Goal: Task Accomplishment & Management: Use online tool/utility

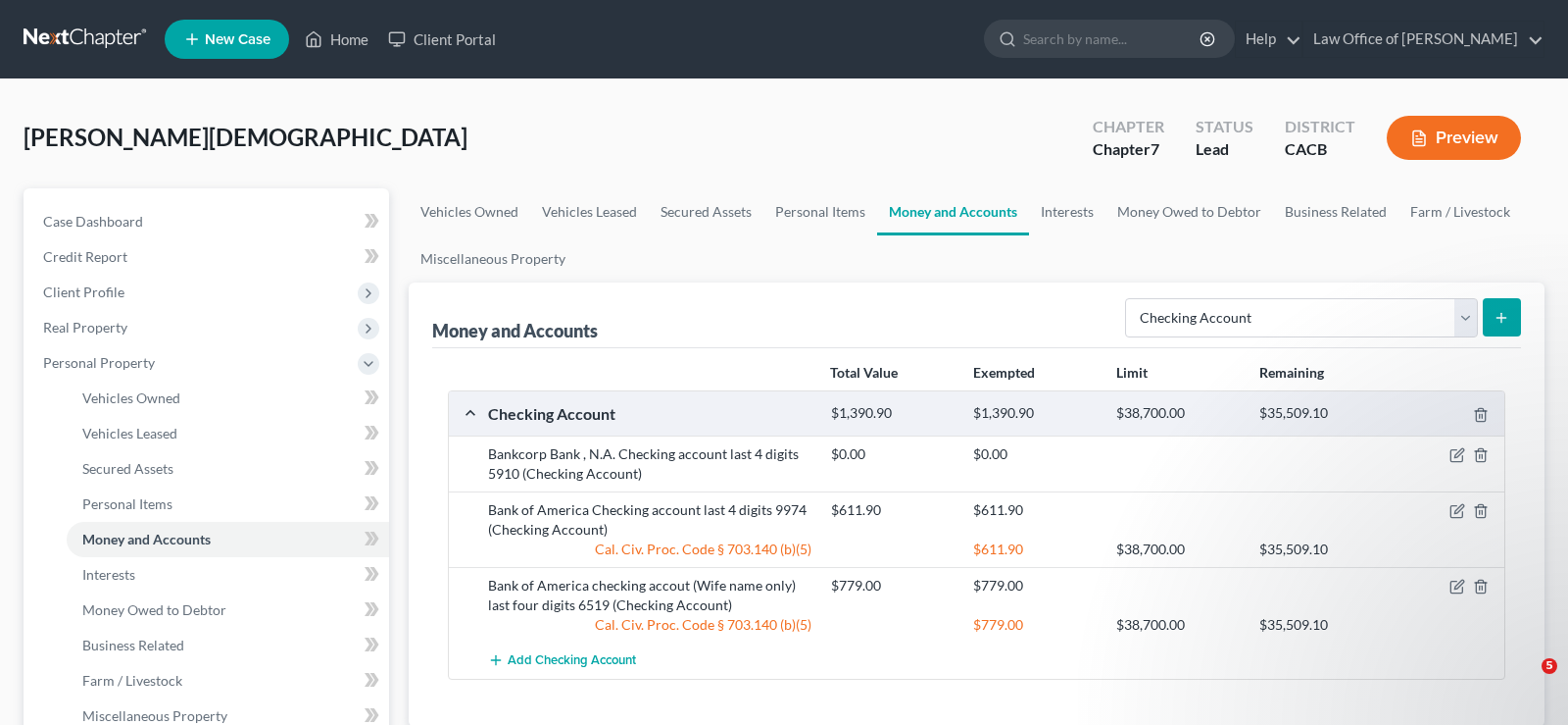
select select "checking"
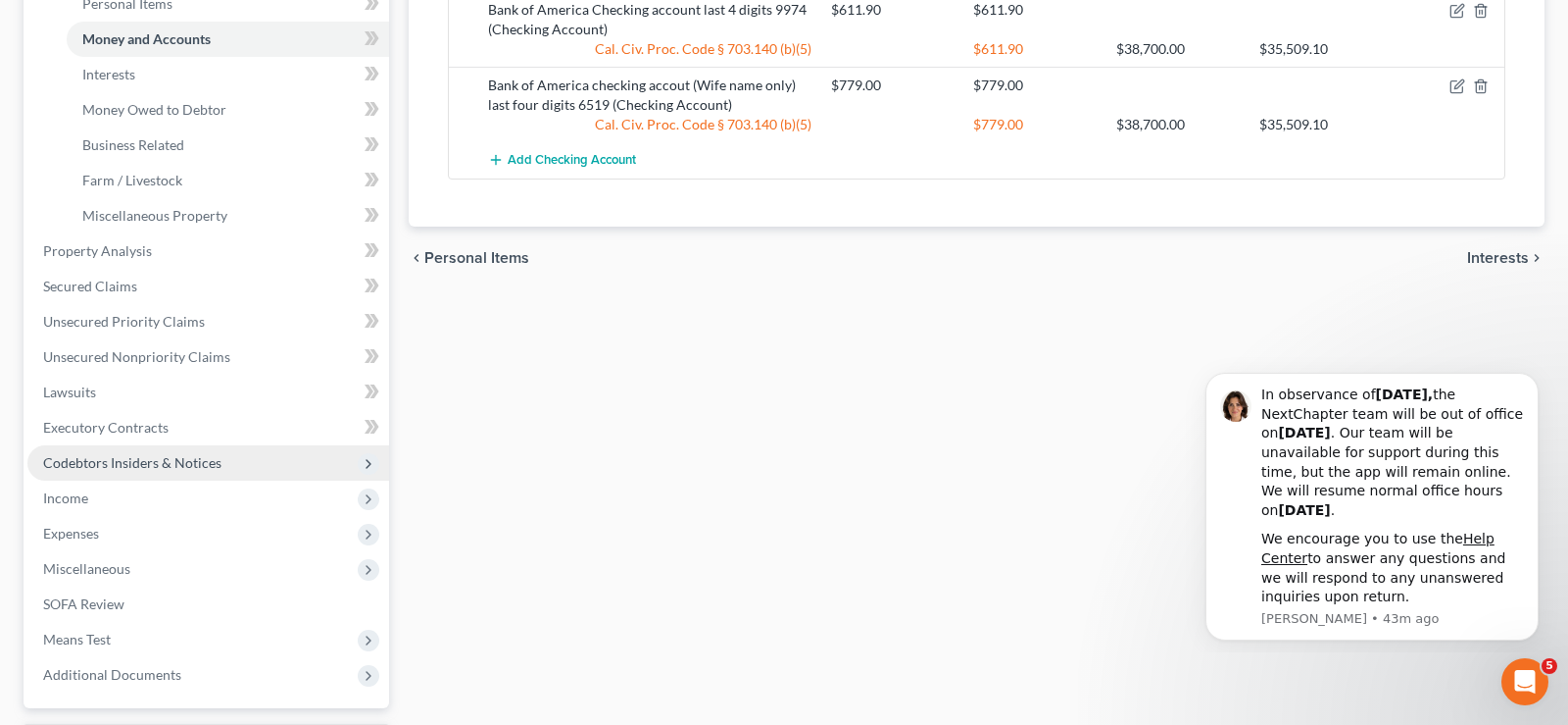
scroll to position [669, 0]
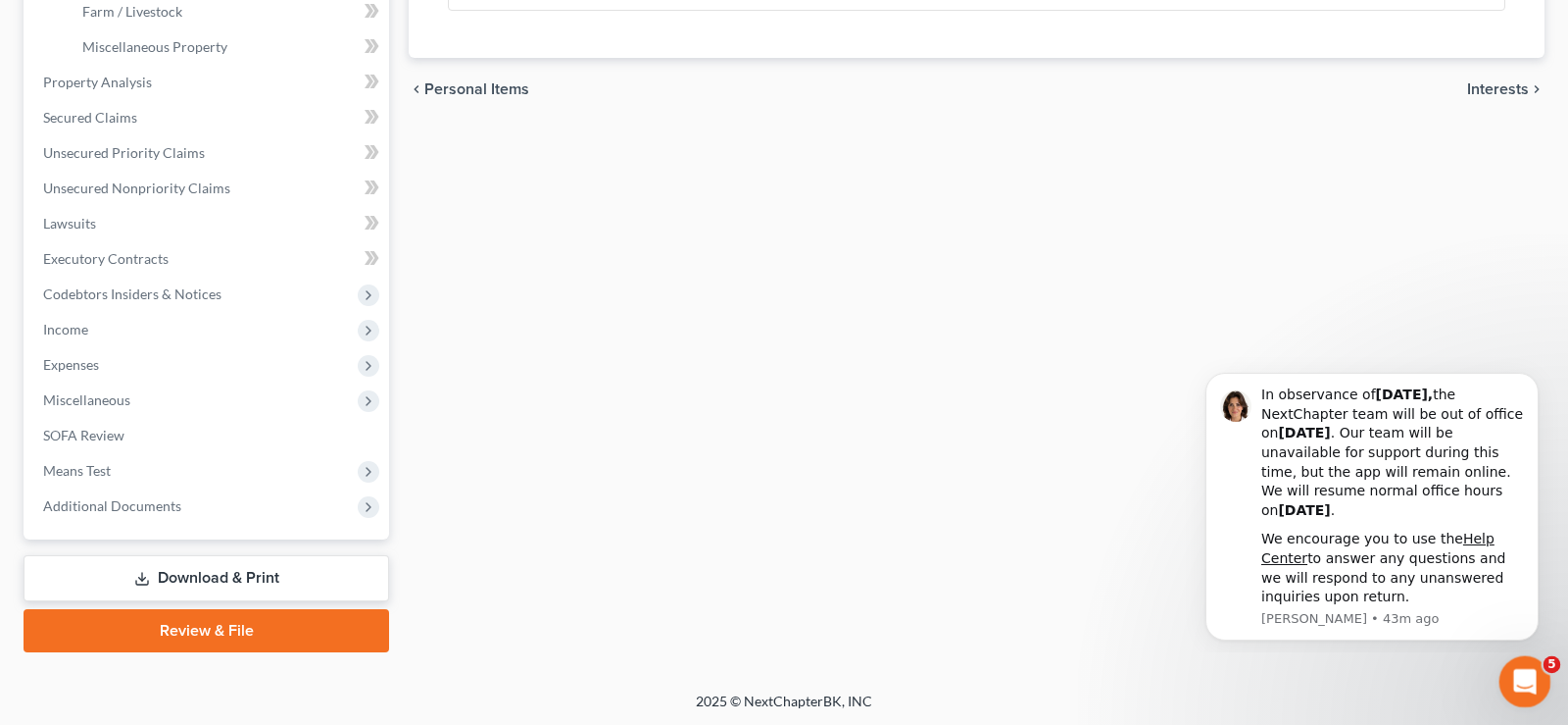
click at [1517, 695] on div "Open Intercom Messenger" at bounding box center [1522, 678] width 65 height 65
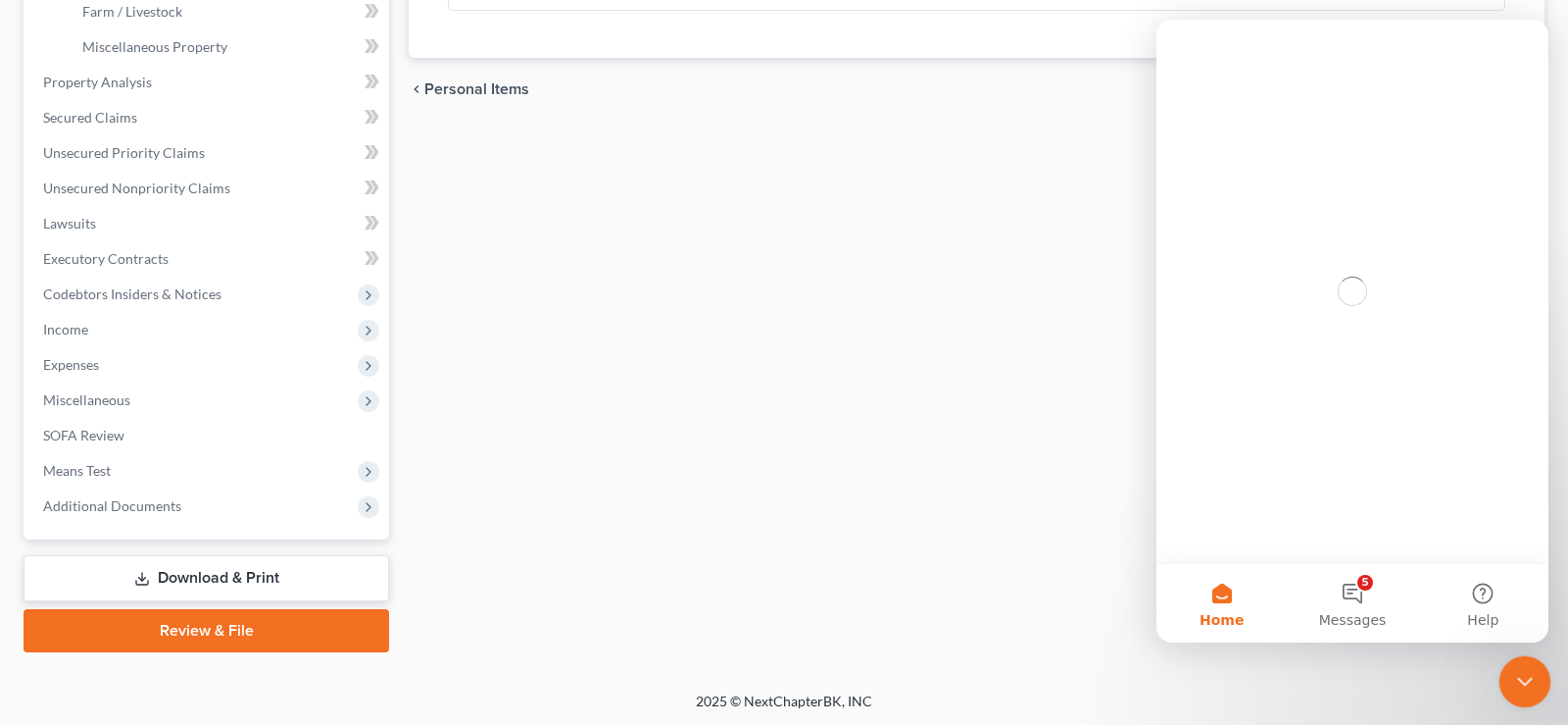
scroll to position [0, 0]
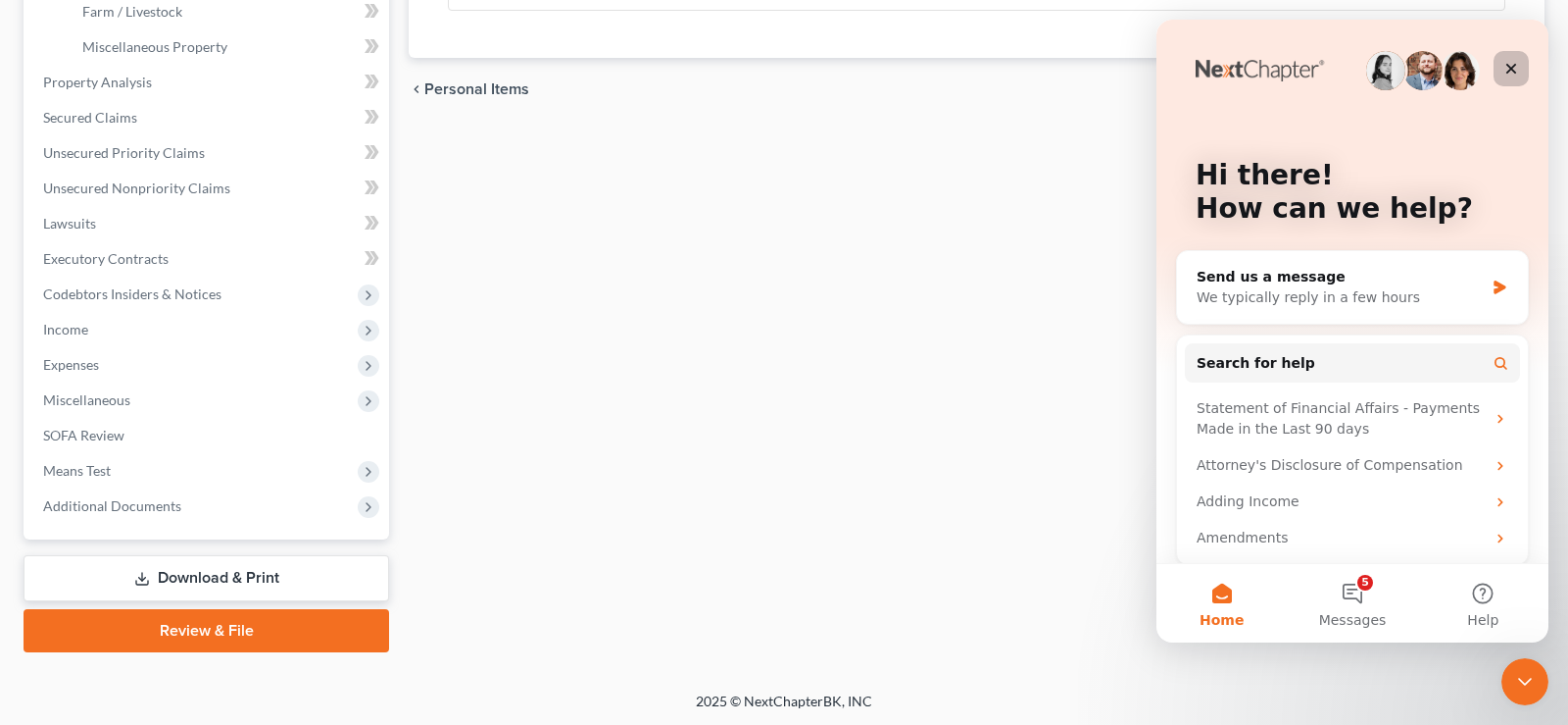
click at [1520, 65] on div "Close" at bounding box center [1511, 68] width 35 height 35
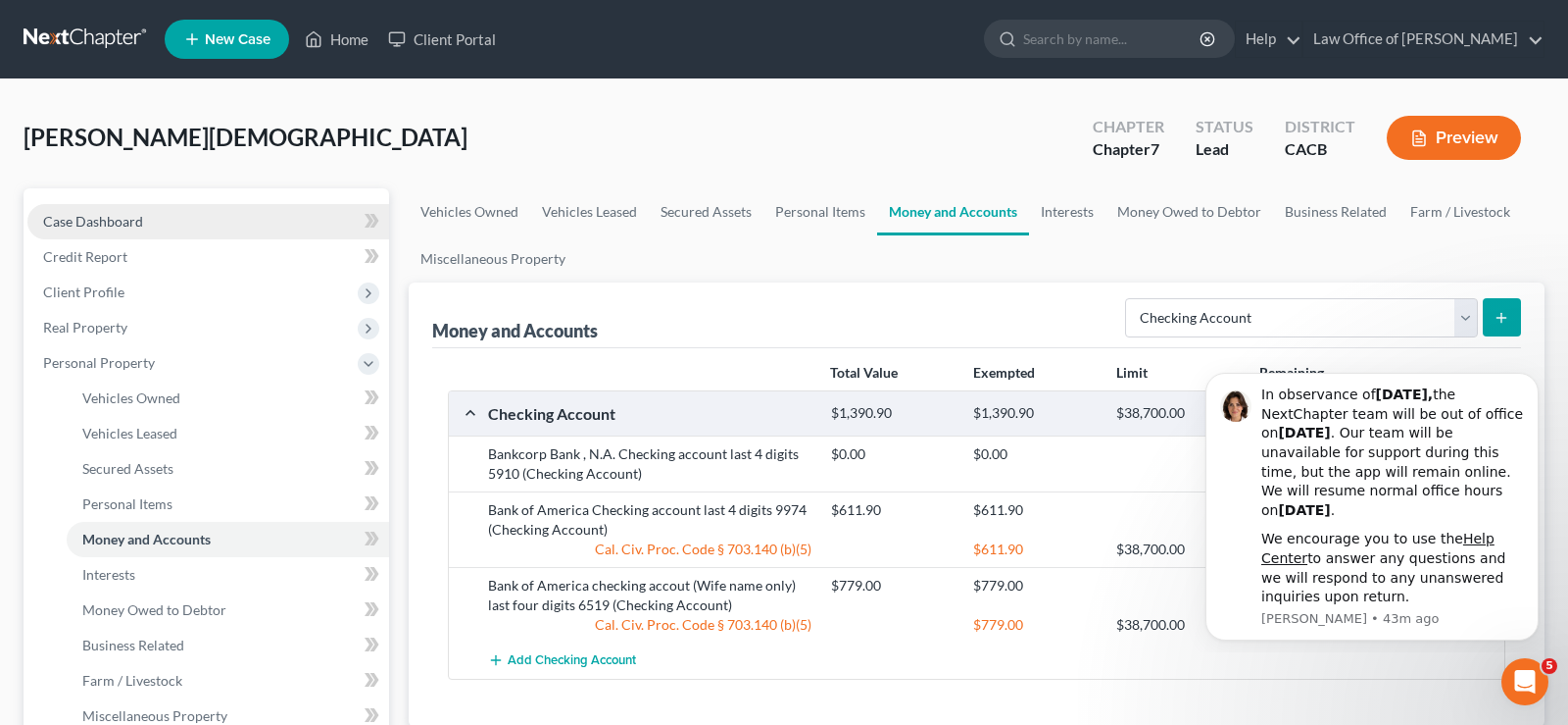
click at [97, 217] on span "Case Dashboard" at bounding box center [93, 221] width 100 height 17
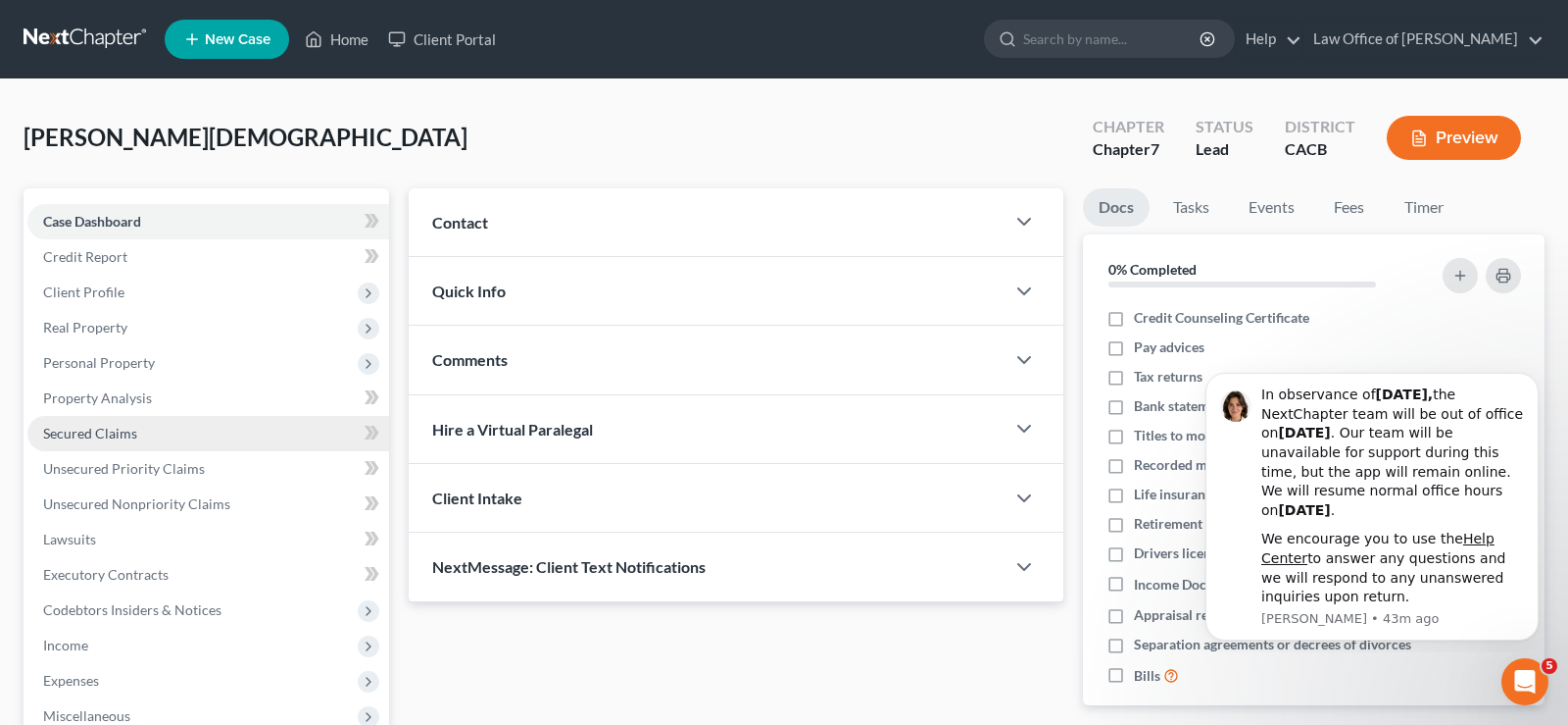
click at [135, 440] on span "Secured Claims" at bounding box center [90, 433] width 94 height 17
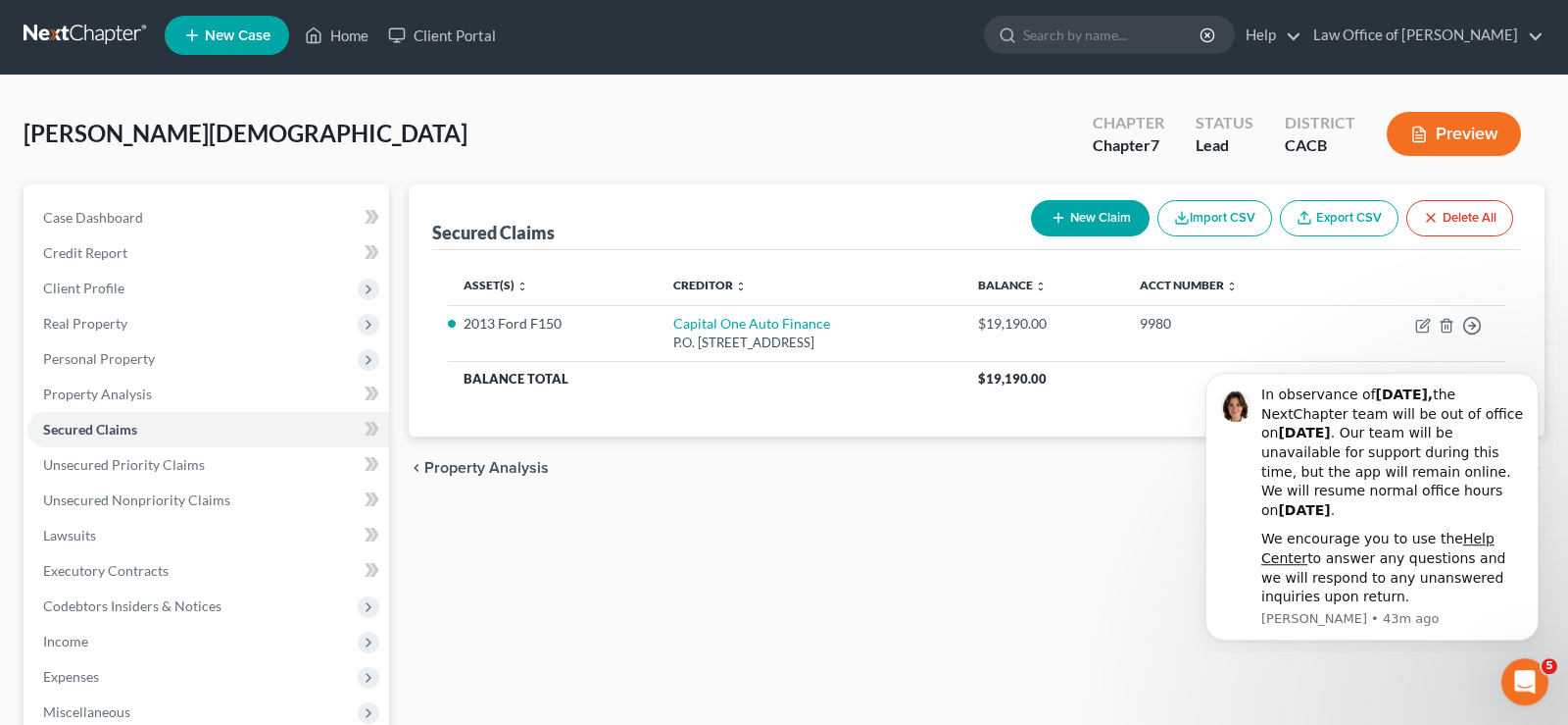
scroll to position [200, 0]
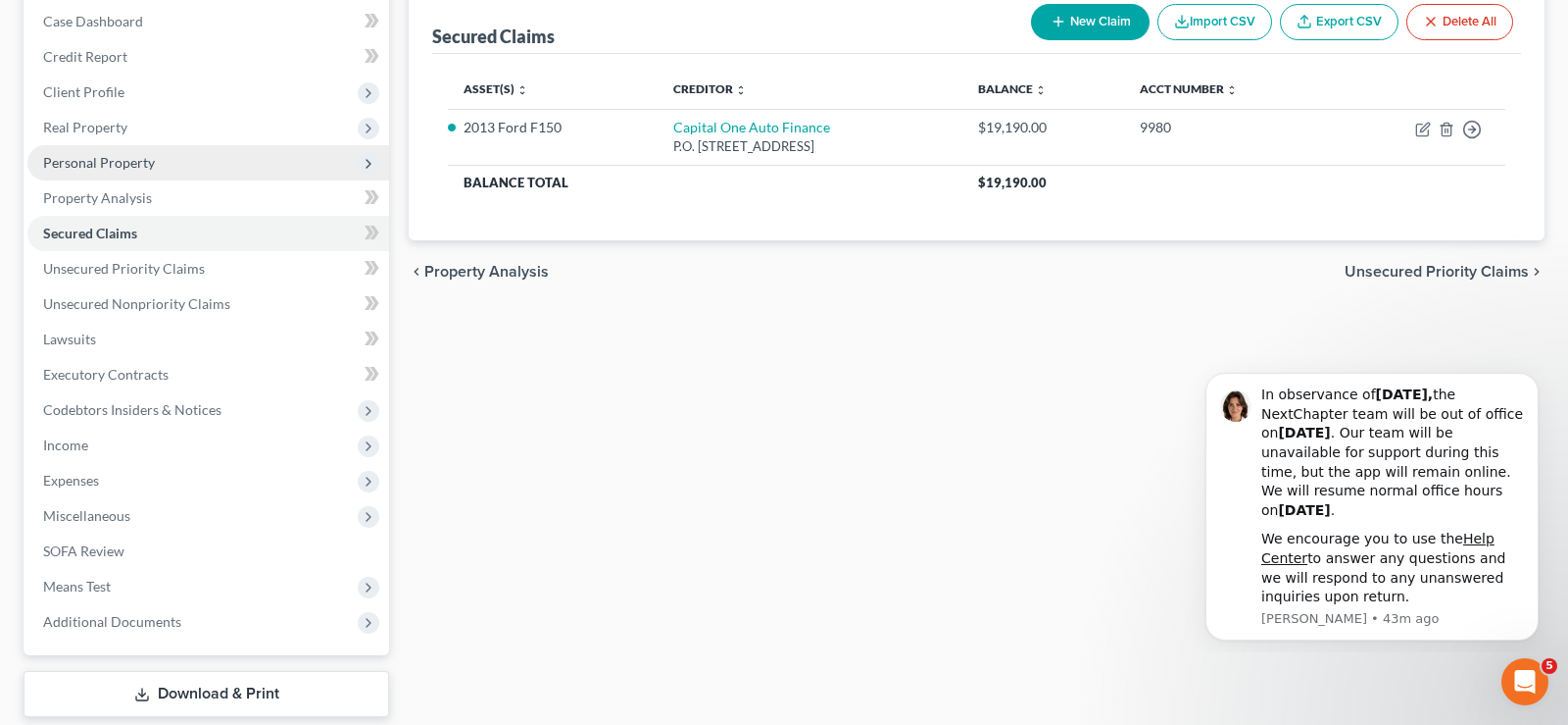
click at [127, 169] on span "Personal Property" at bounding box center [99, 162] width 112 height 17
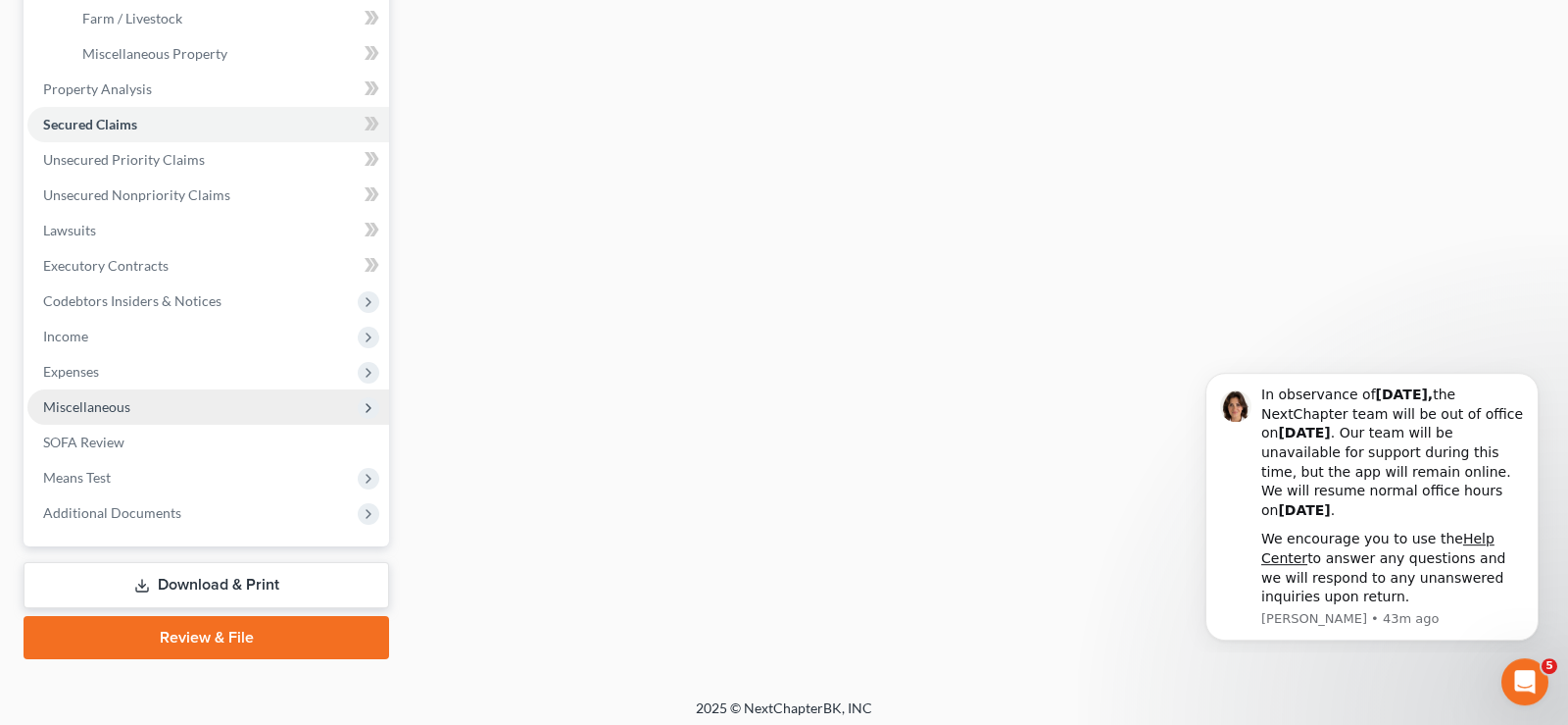
scroll to position [669, 0]
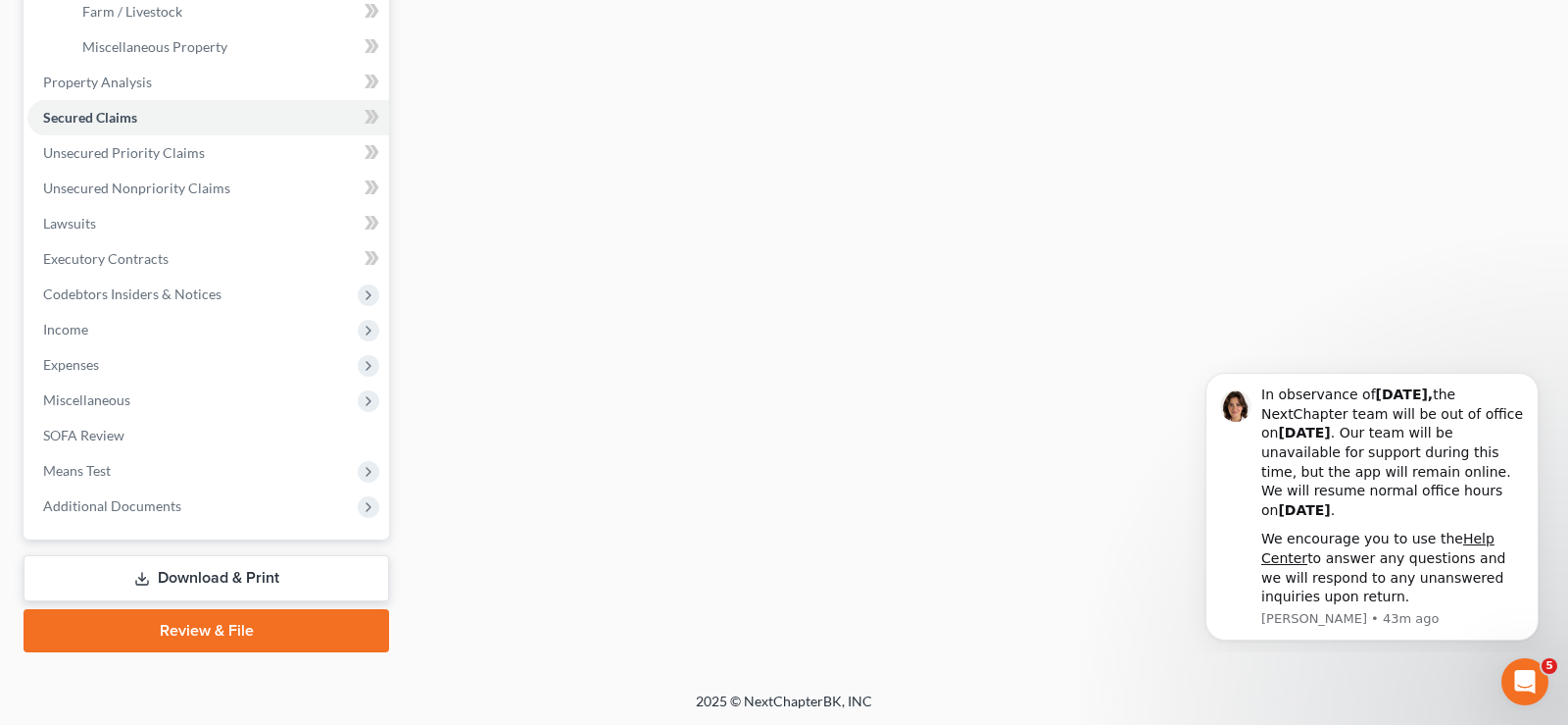
click at [198, 583] on link "Download & Print" at bounding box center [207, 578] width 366 height 46
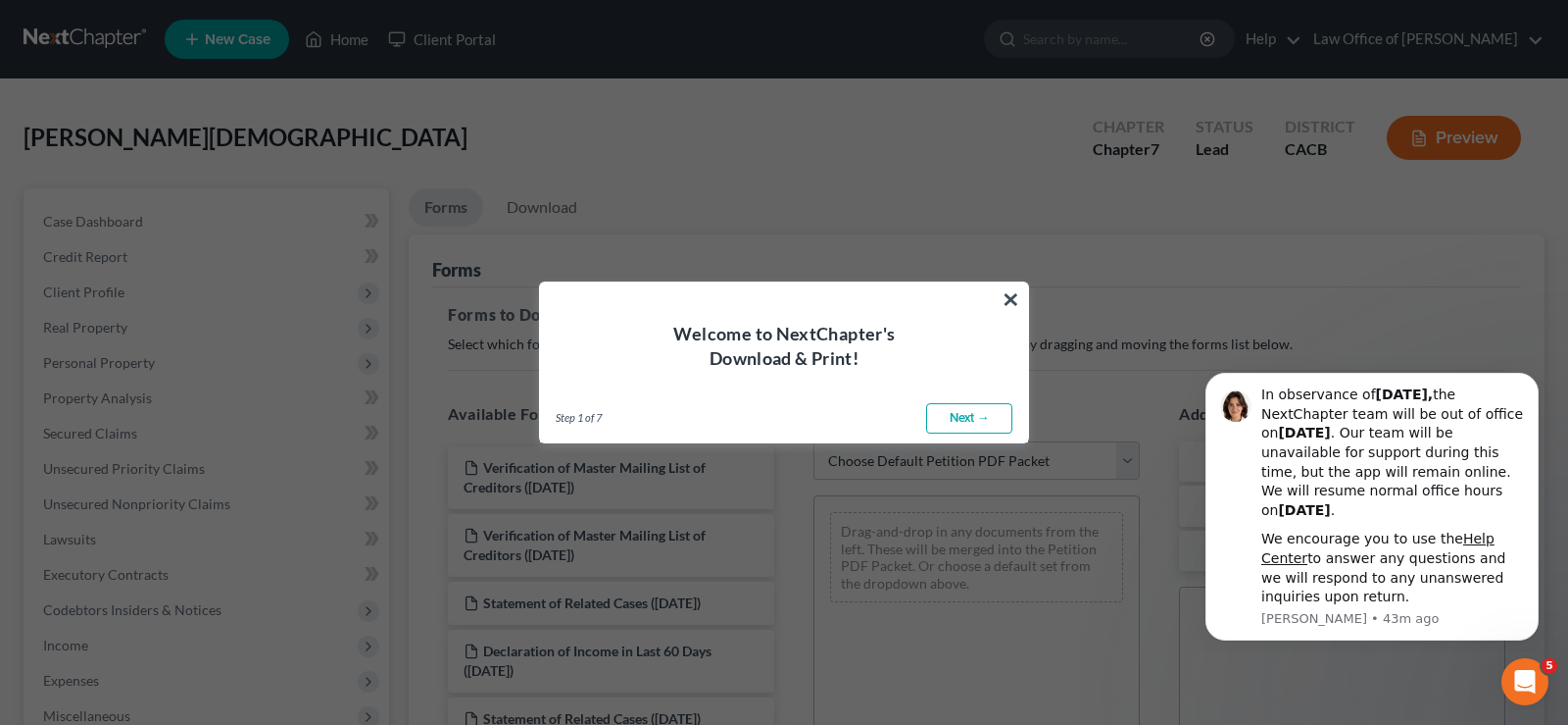
click at [965, 410] on link "Next →" at bounding box center [969, 418] width 86 height 31
select select "0"
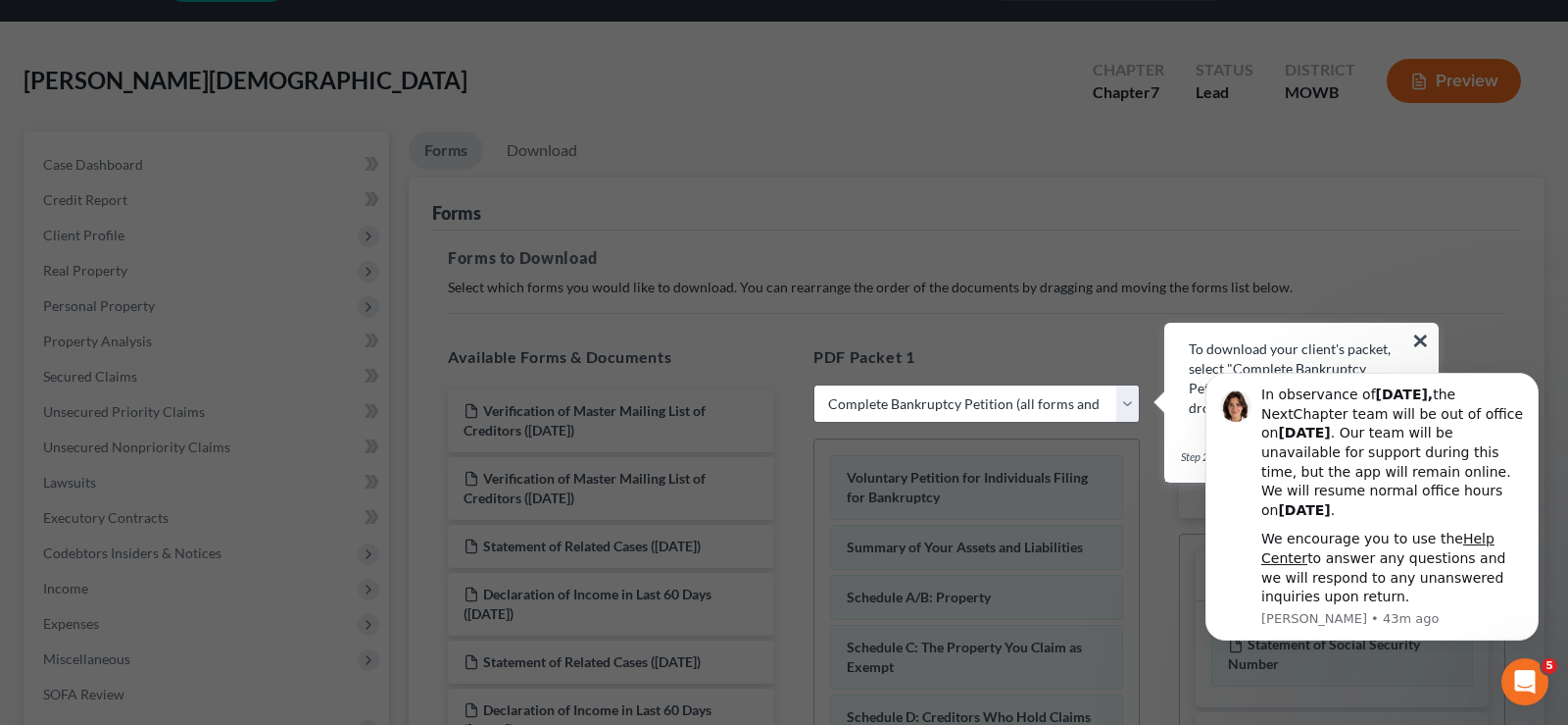
scroll to position [400, 0]
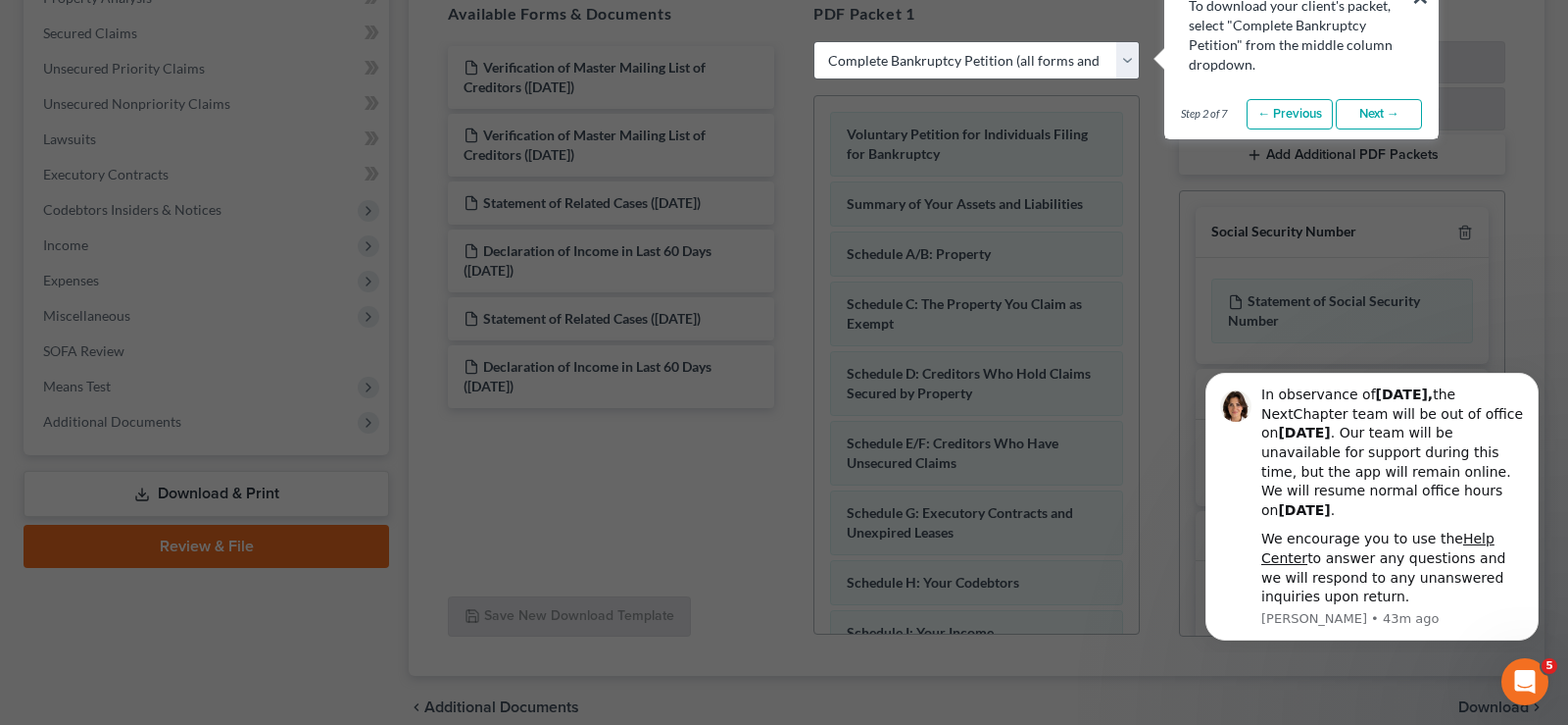
click at [1376, 106] on link "Next →" at bounding box center [1379, 114] width 86 height 31
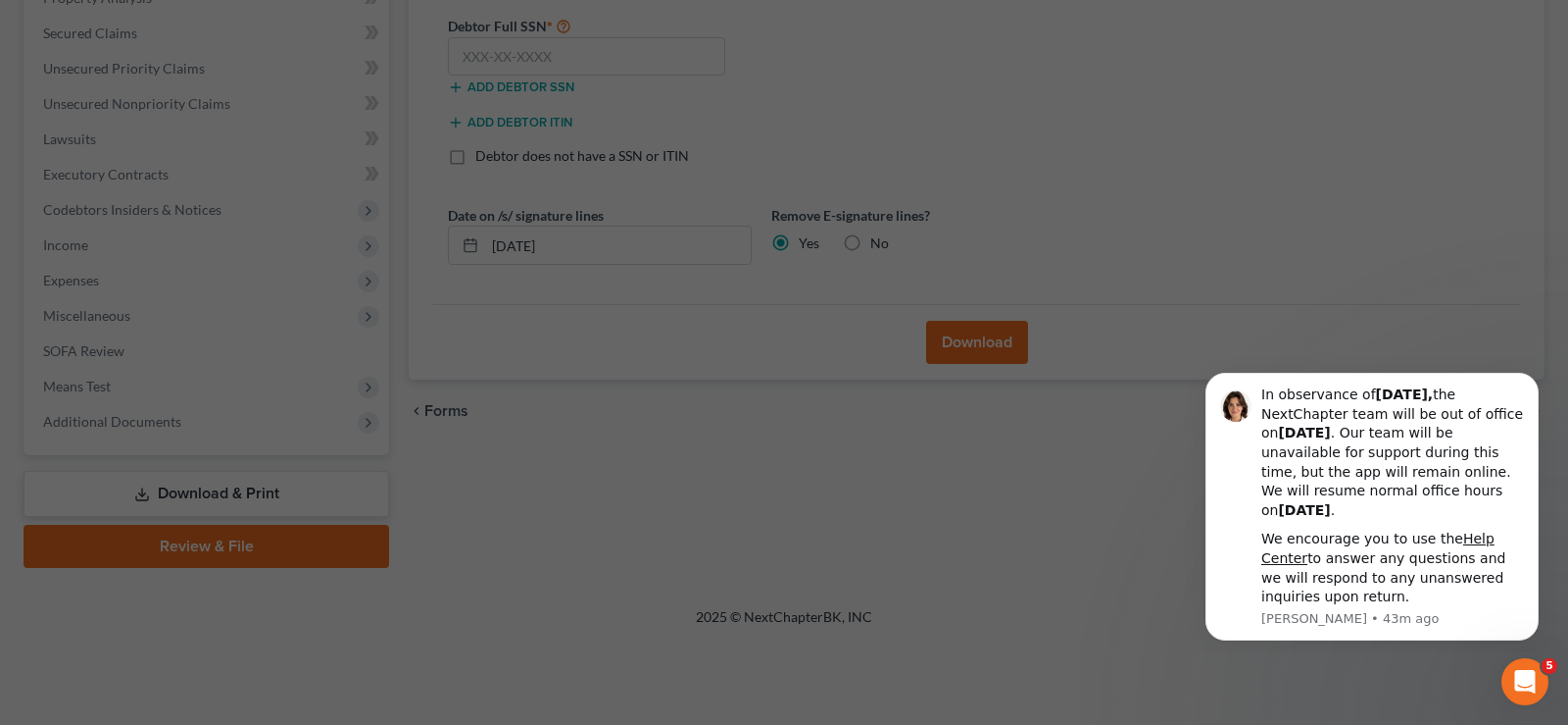
scroll to position [0, 0]
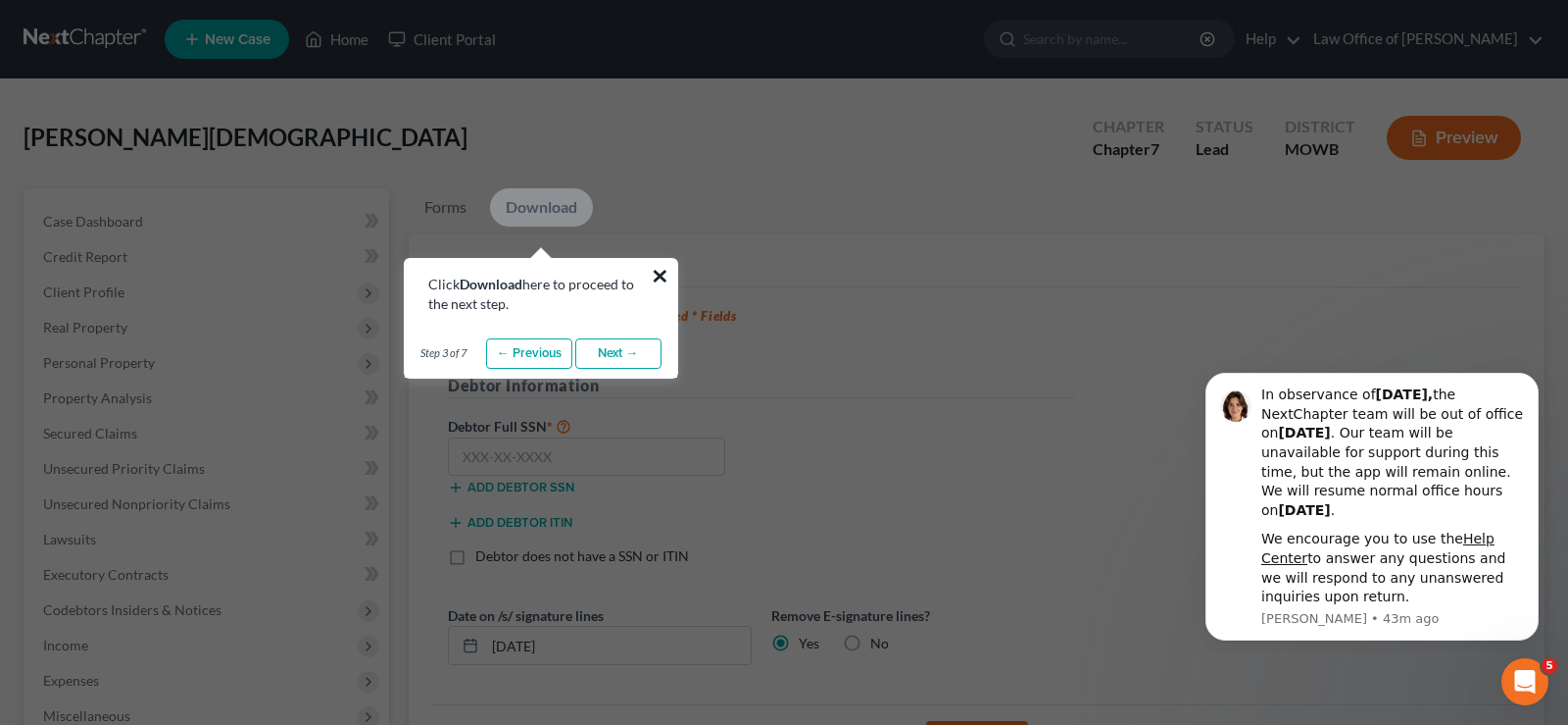
click at [662, 273] on button "×" at bounding box center [660, 275] width 19 height 31
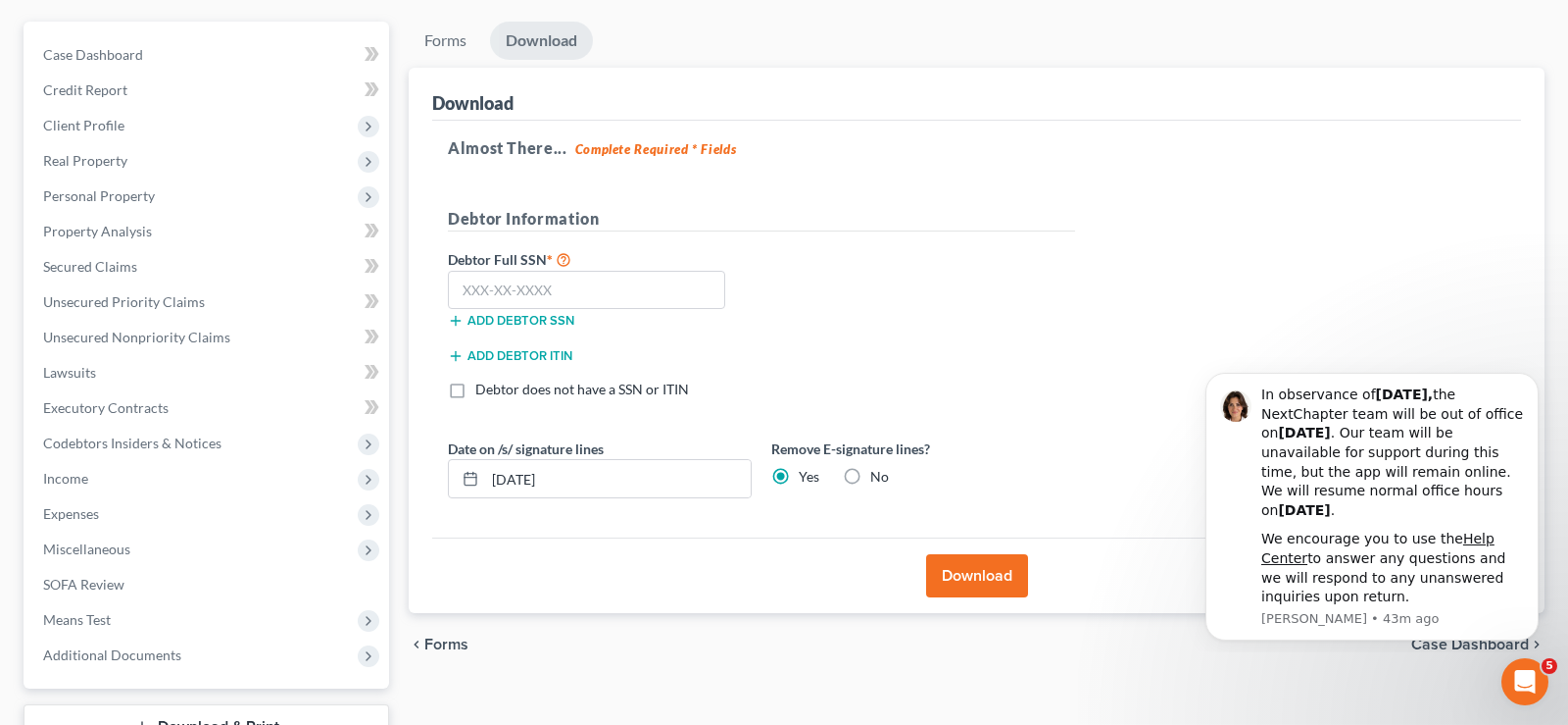
scroll to position [200, 0]
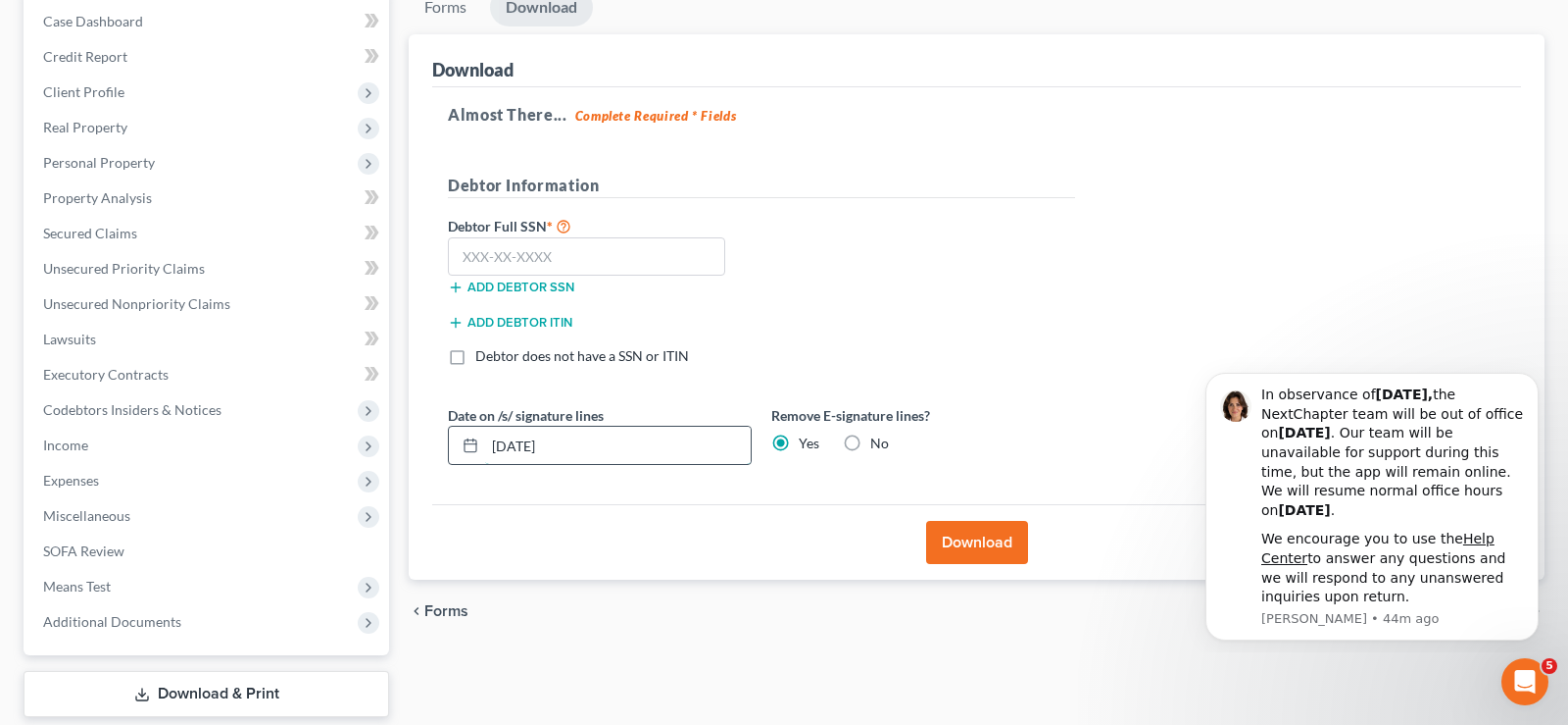
click at [595, 450] on input "[DATE]" at bounding box center [618, 445] width 266 height 37
type input "0"
click at [442, 611] on span "Forms" at bounding box center [447, 611] width 44 height 16
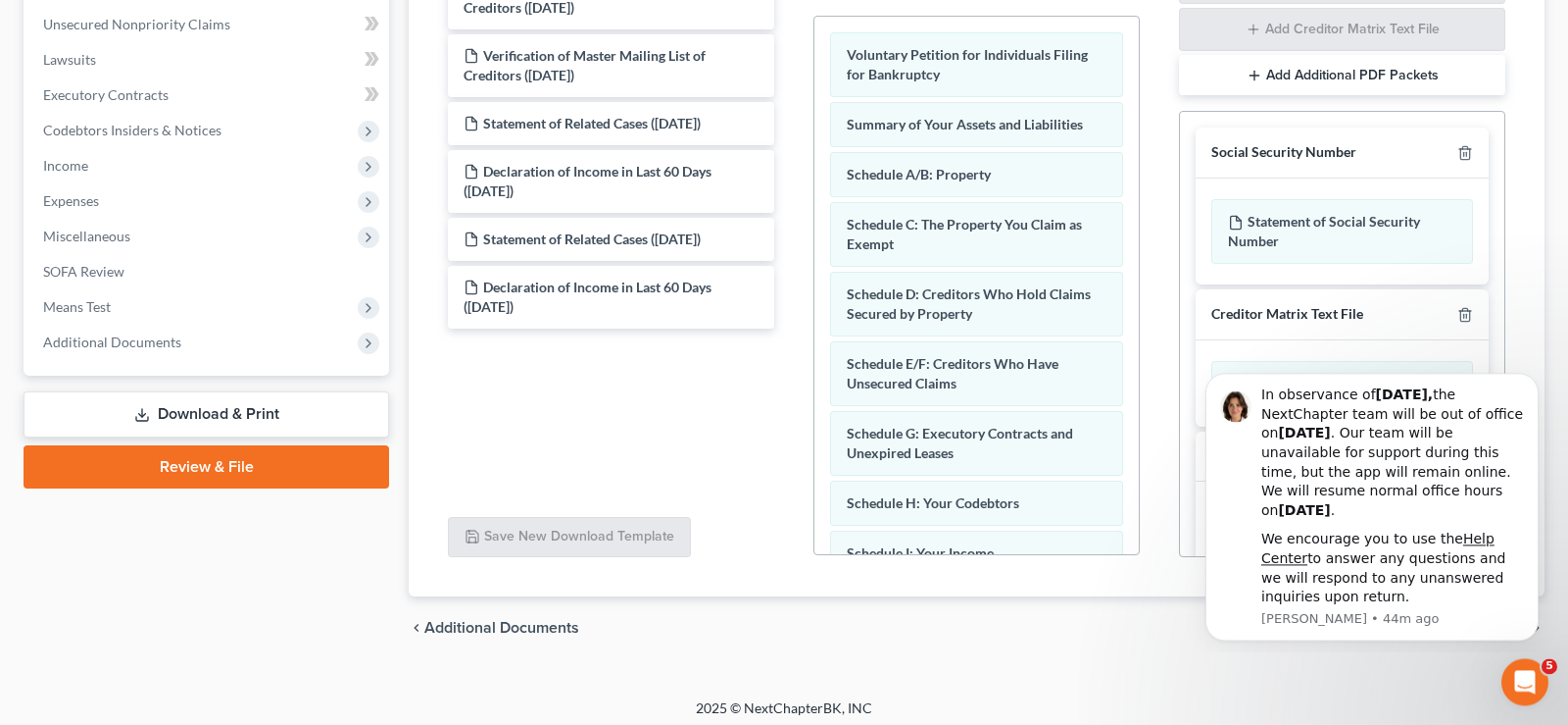
scroll to position [487, 0]
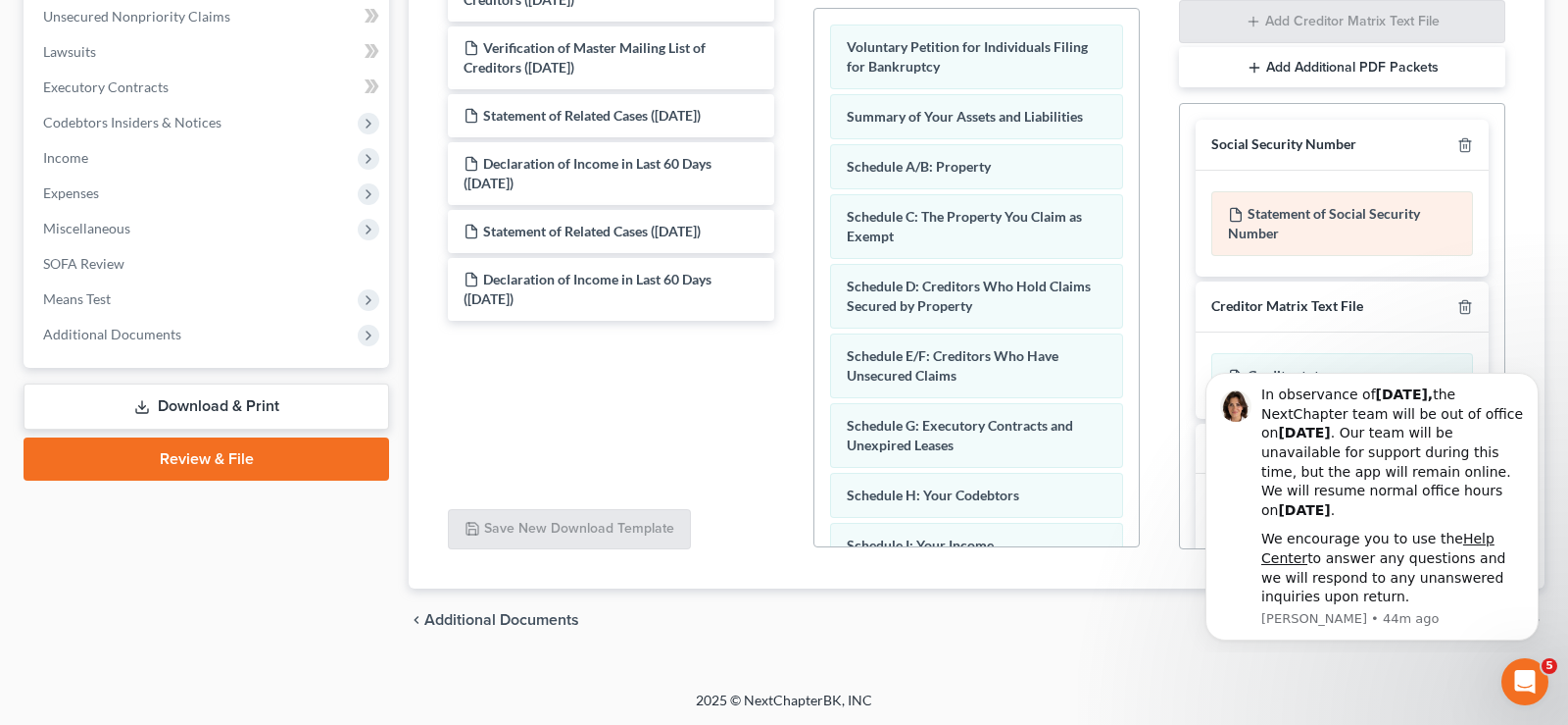
click at [1324, 214] on div "Statement of Social Security Number" at bounding box center [1342, 223] width 262 height 65
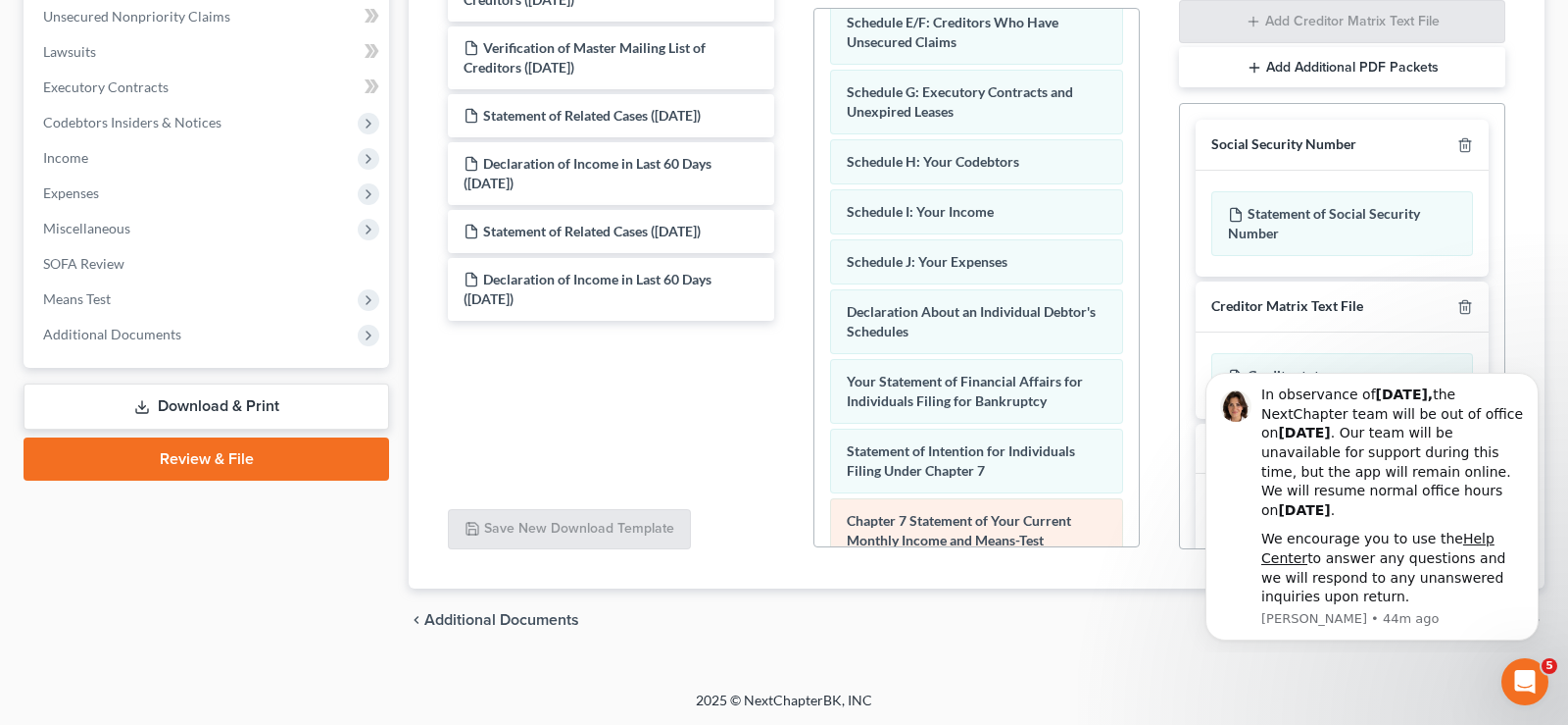
scroll to position [700, 0]
